Goal: Transaction & Acquisition: Subscribe to service/newsletter

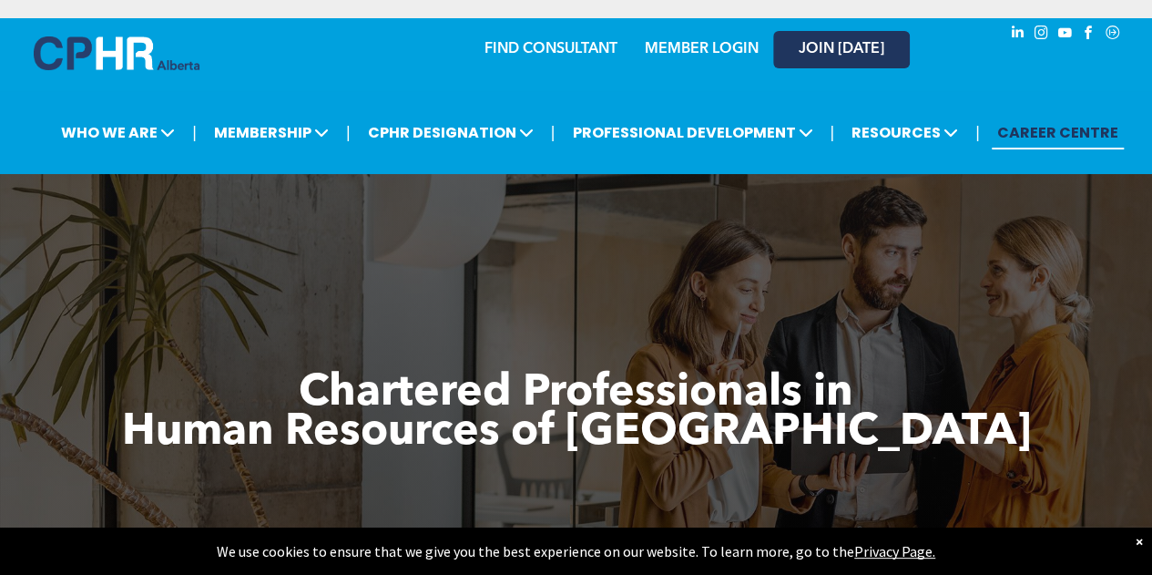
click at [849, 43] on span "JOIN [DATE]" at bounding box center [842, 49] width 86 height 17
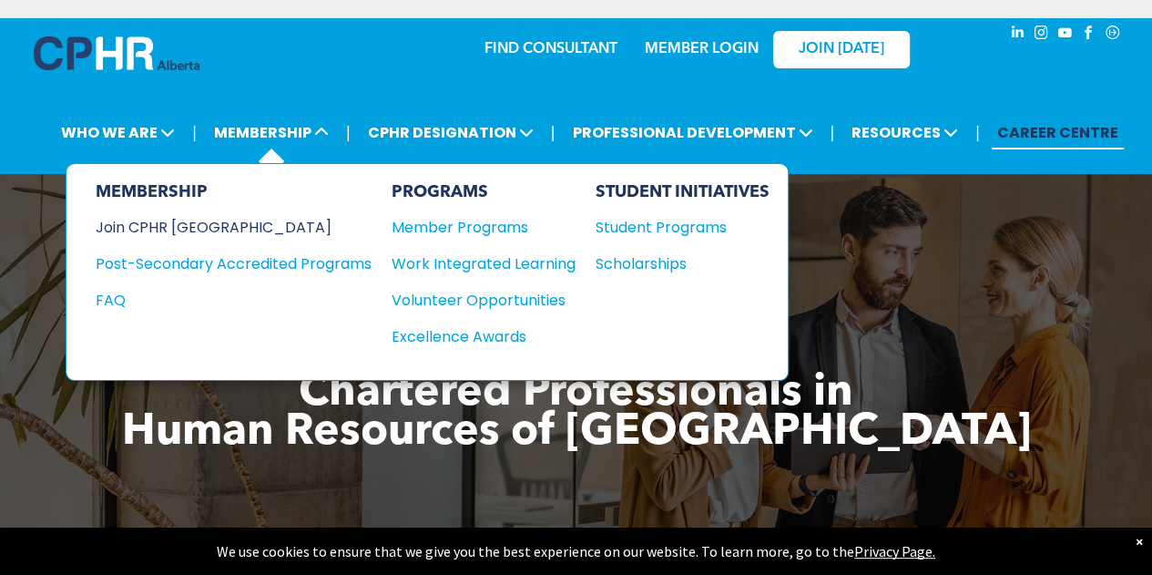
click at [182, 225] on div "Join CPHR [GEOGRAPHIC_DATA]" at bounding box center [220, 227] width 249 height 23
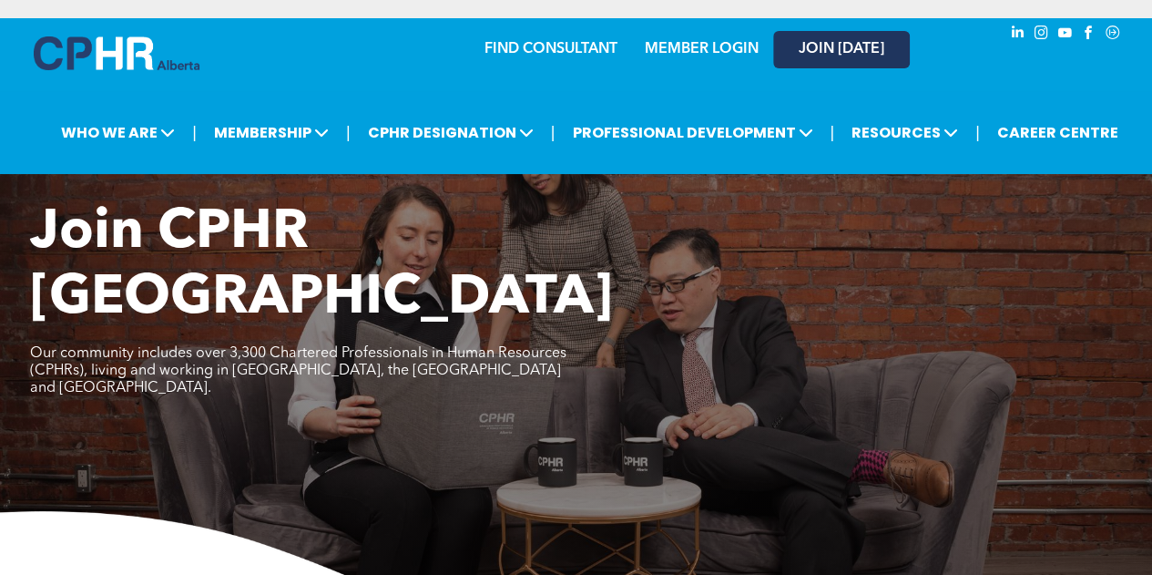
click at [824, 59] on link "JOIN [DATE]" at bounding box center [841, 49] width 137 height 37
